Goal: Information Seeking & Learning: Compare options

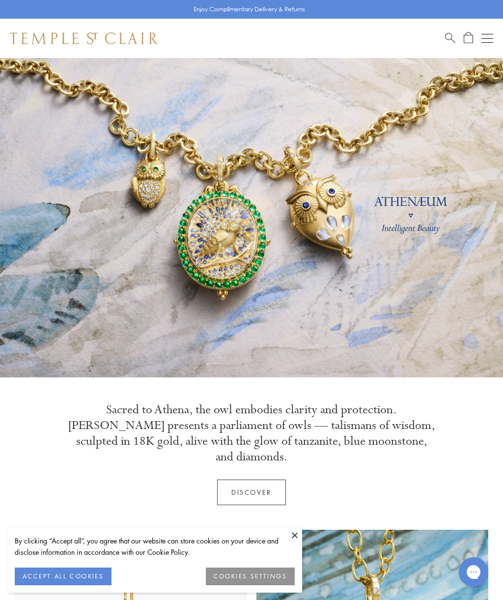
click at [495, 34] on div "Shop Shop Categories Amulets Pendants & Charms Lockets Chains & Leather Cords E…" at bounding box center [251, 38] width 503 height 39
click at [484, 40] on button "Open navigation" at bounding box center [487, 38] width 12 height 12
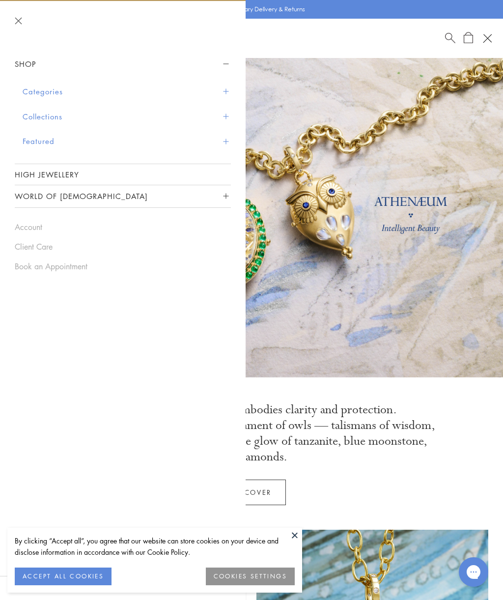
click at [77, 117] on button "Collections" at bounding box center [127, 116] width 208 height 25
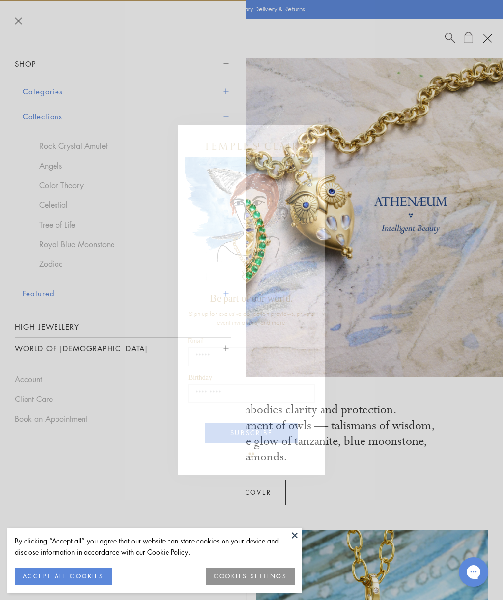
click at [66, 167] on div "Close dialog Be part of our world. Sign up for exclusive collection previews, p…" at bounding box center [251, 300] width 503 height 600
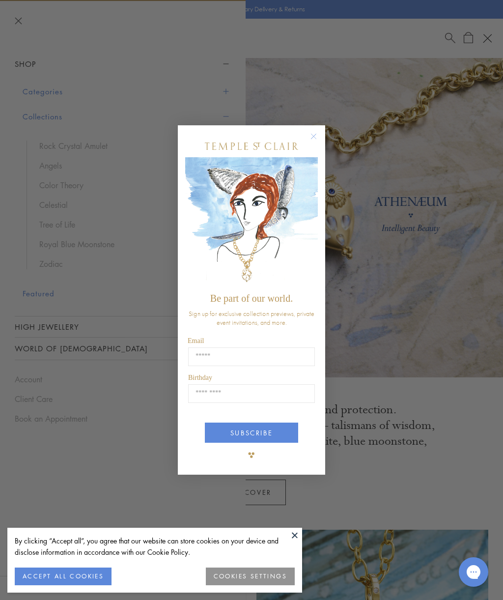
click at [317, 140] on circle "Close dialog" at bounding box center [314, 136] width 12 height 12
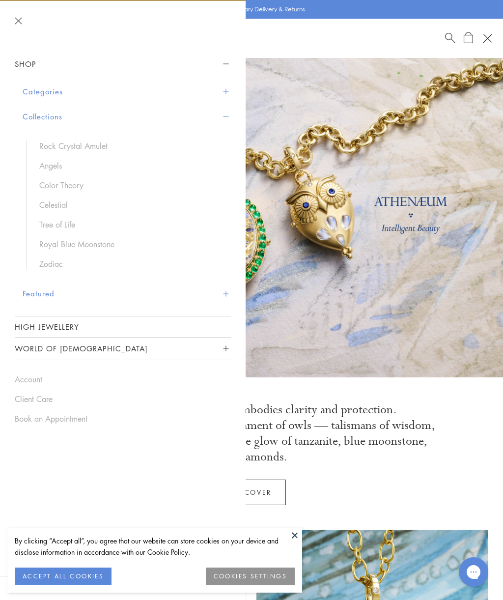
click at [57, 161] on link "Angels" at bounding box center [130, 165] width 182 height 11
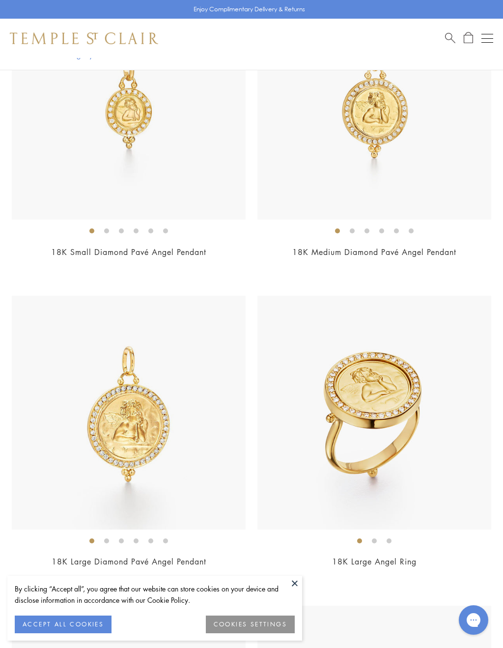
scroll to position [301, 0]
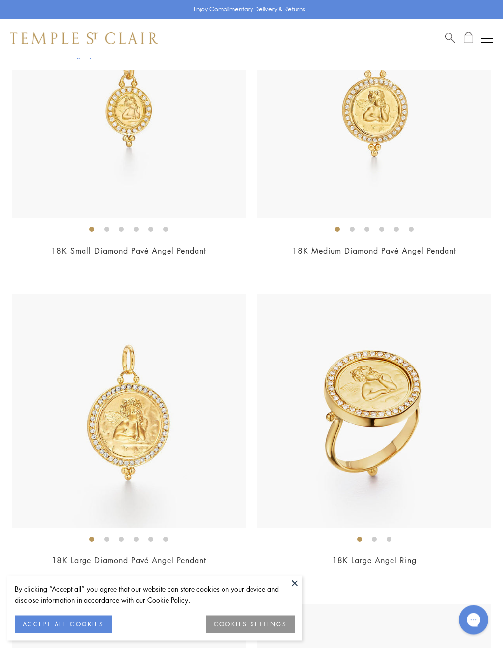
click at [125, 406] on img at bounding box center [129, 412] width 234 height 234
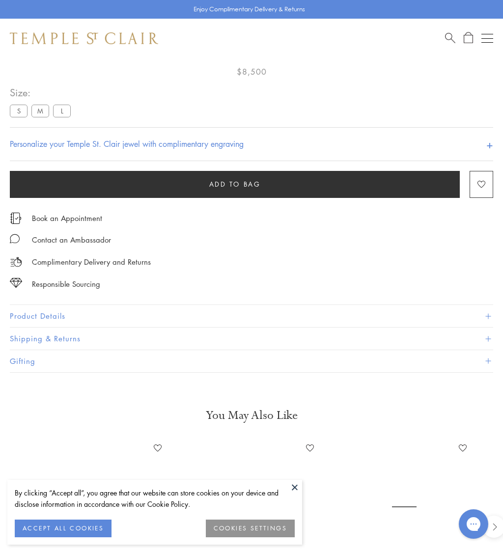
scroll to position [58, 0]
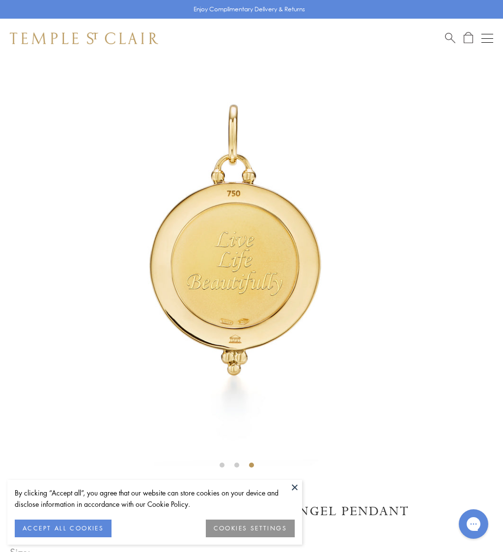
click at [292, 489] on button at bounding box center [294, 487] width 15 height 15
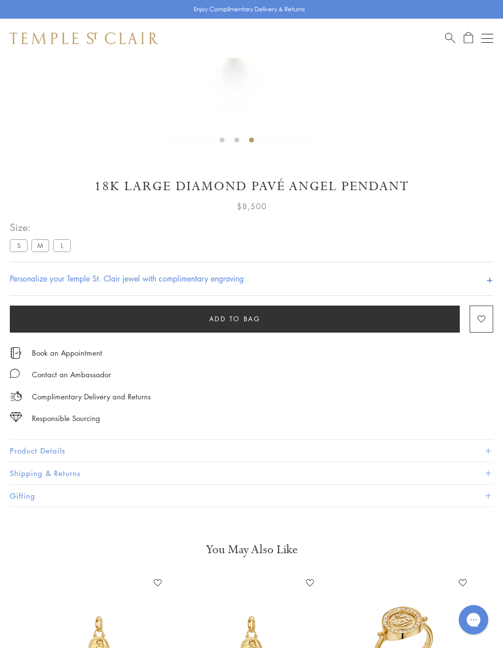
scroll to position [391, 0]
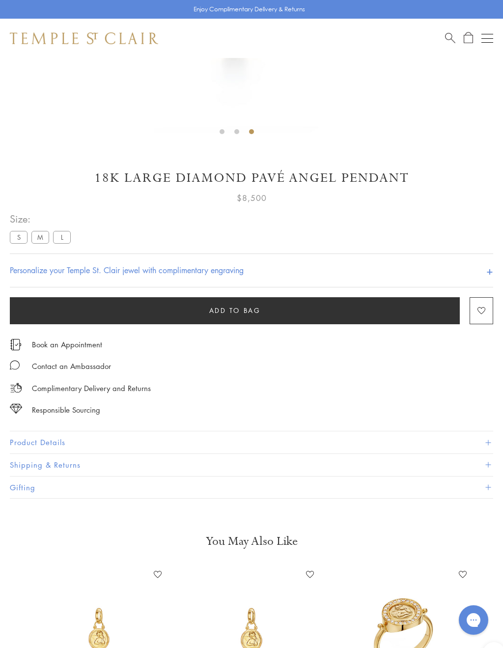
click at [302, 443] on button "Product Details" at bounding box center [251, 442] width 483 height 22
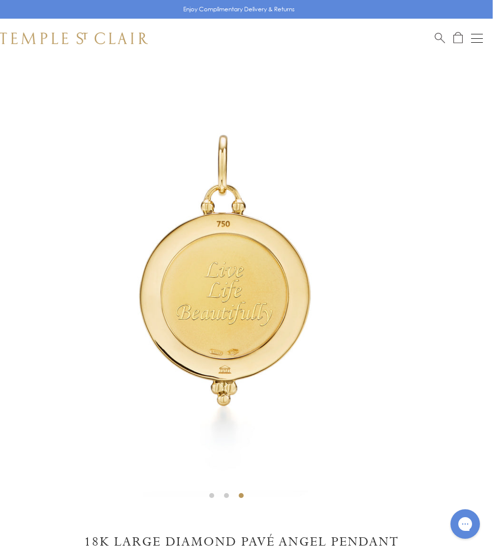
scroll to position [0, 2]
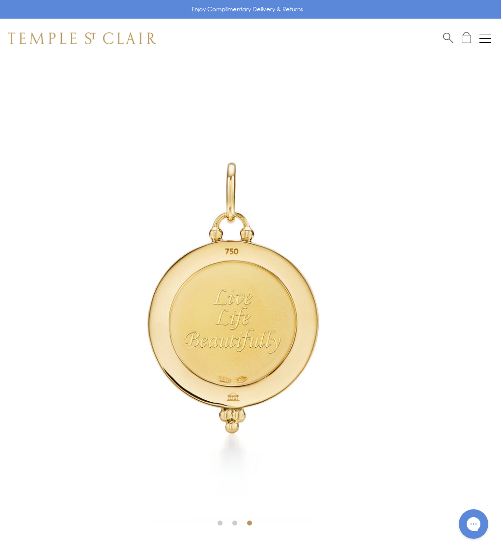
click at [483, 35] on button "Open navigation" at bounding box center [485, 38] width 12 height 12
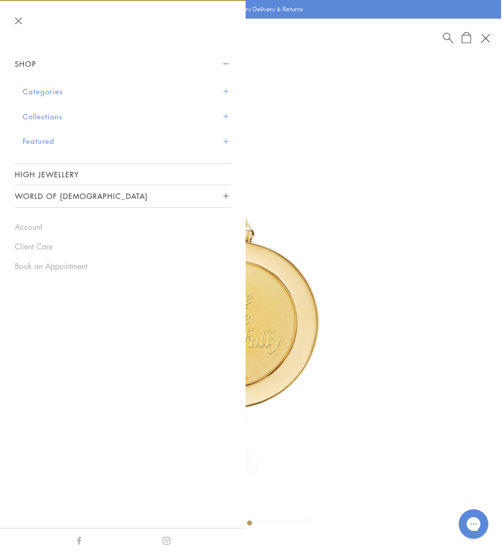
click at [51, 116] on button "Collections" at bounding box center [127, 116] width 208 height 25
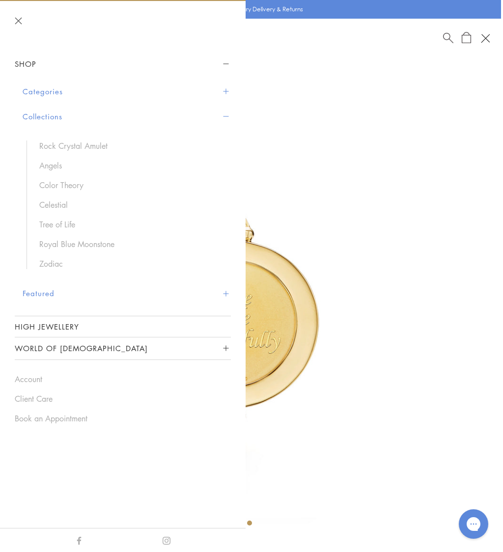
click at [100, 143] on link "Rock Crystal Amulet" at bounding box center [130, 145] width 182 height 11
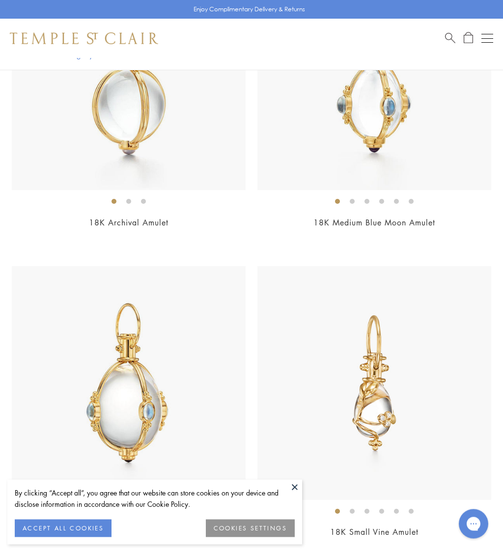
scroll to position [222, 0]
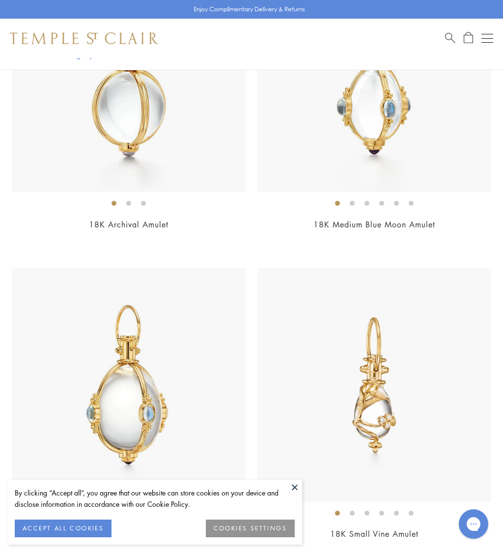
click at [376, 225] on link "18K Medium Blue Moon Amulet" at bounding box center [374, 224] width 122 height 11
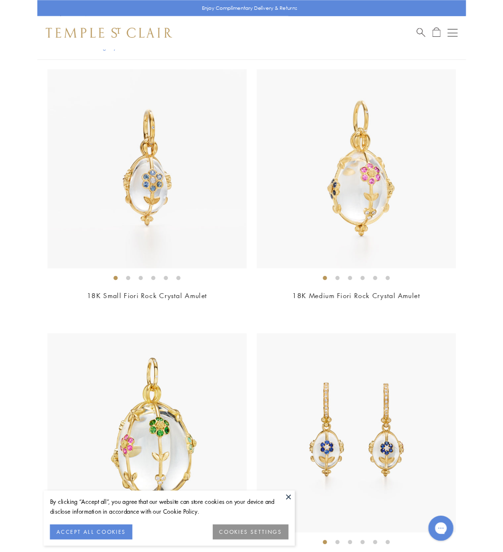
scroll to position [1030, 0]
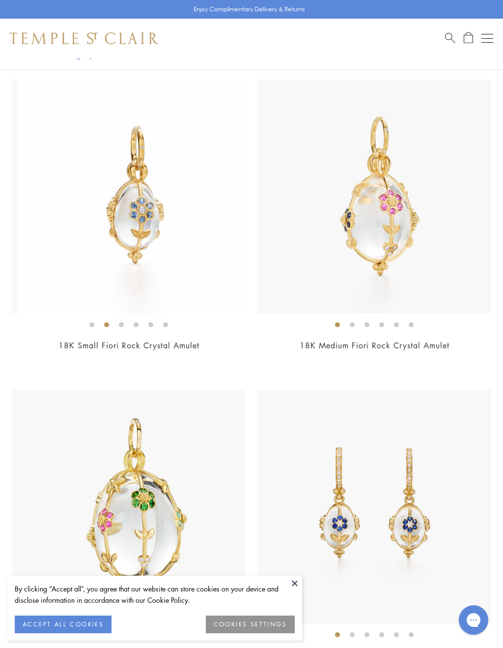
click at [20, 109] on img at bounding box center [135, 197] width 234 height 234
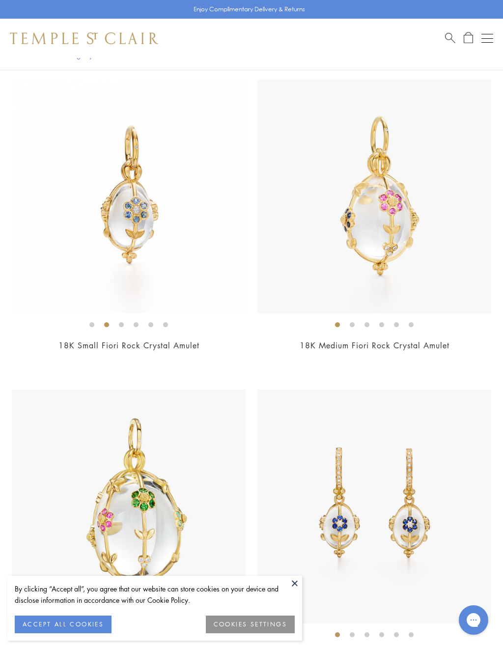
click at [145, 222] on img at bounding box center [129, 197] width 234 height 234
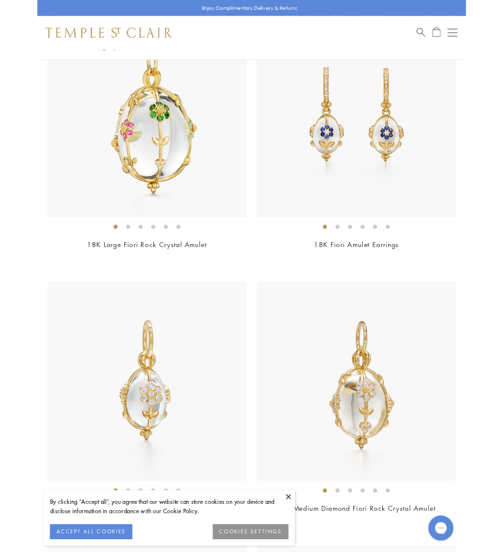
scroll to position [1400, 0]
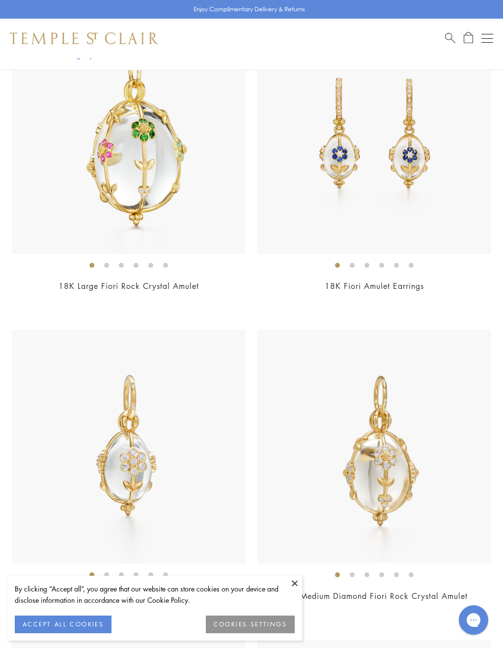
click at [430, 169] on img at bounding box center [374, 137] width 234 height 234
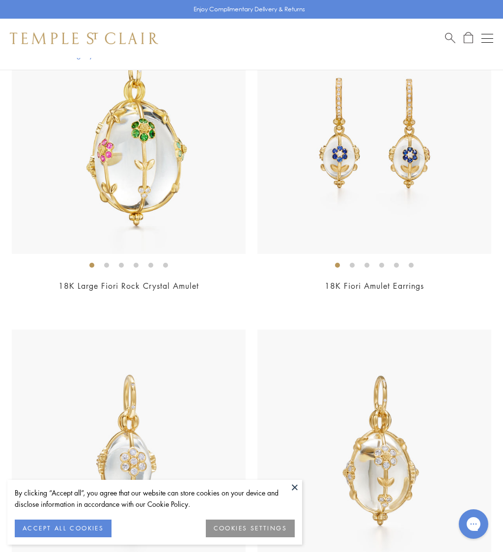
scroll to position [1267, 0]
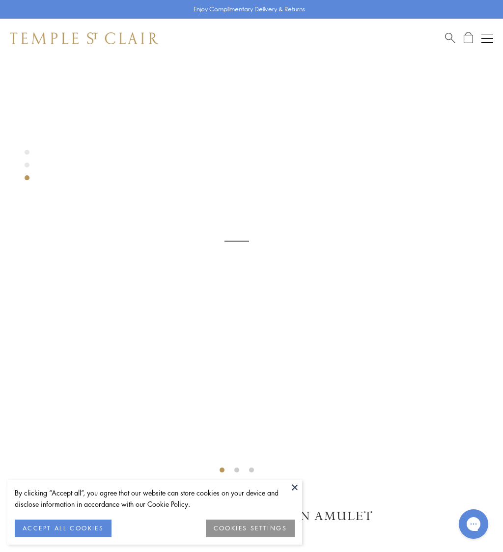
scroll to position [58, 0]
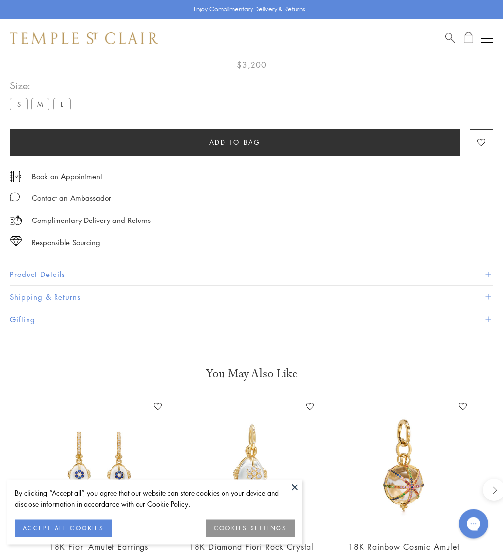
scroll to position [58, 0]
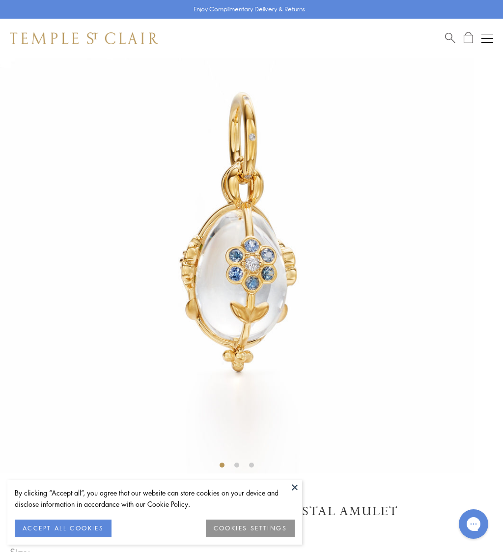
click at [15, 1] on div "Enjoy Complimentary Delivery & Returns" at bounding box center [251, 9] width 503 height 19
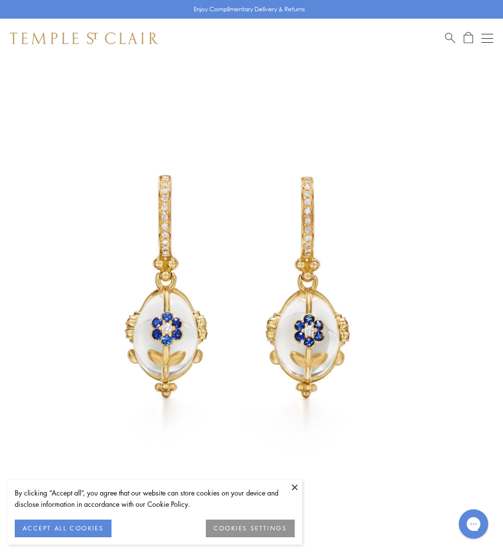
click at [366, 308] on img at bounding box center [236, 294] width 473 height 473
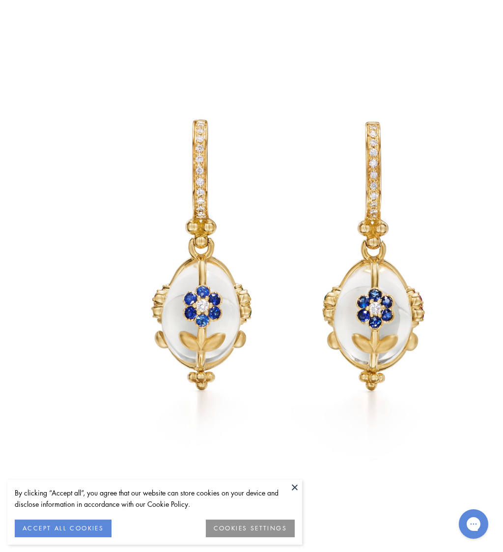
click at [296, 491] on button at bounding box center [294, 487] width 15 height 15
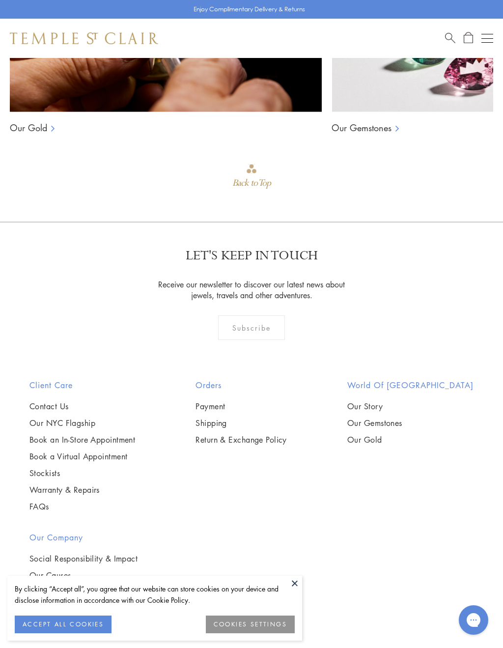
scroll to position [1325, 0]
